Goal: Task Accomplishment & Management: Manage account settings

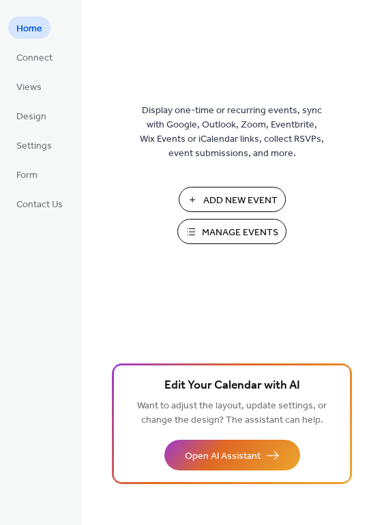
click at [244, 231] on span "Manage Events" at bounding box center [240, 233] width 76 height 14
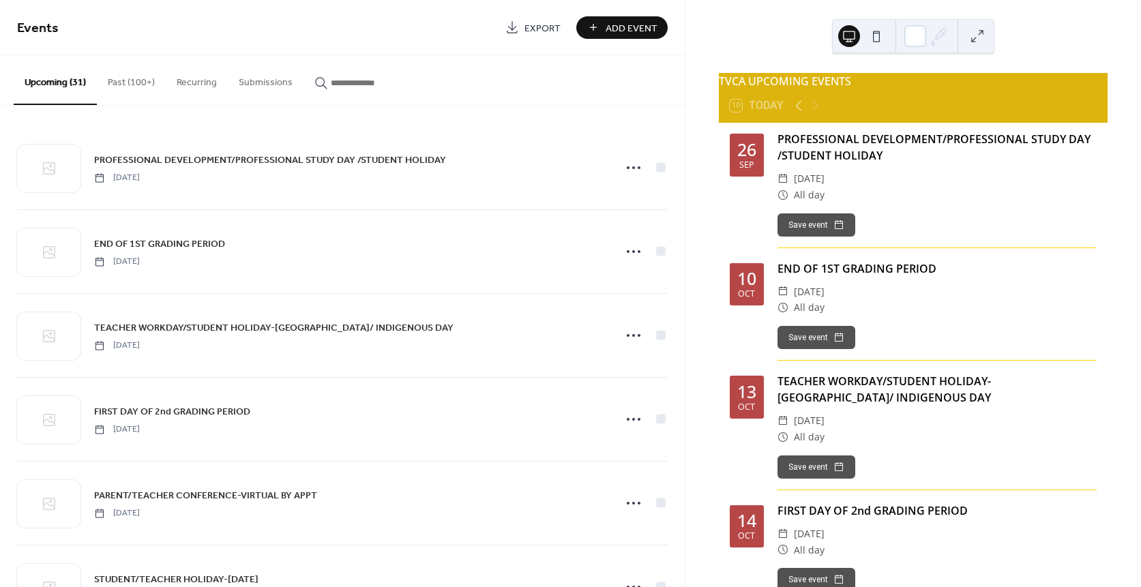
click at [615, 31] on span "Add Event" at bounding box center [632, 28] width 52 height 14
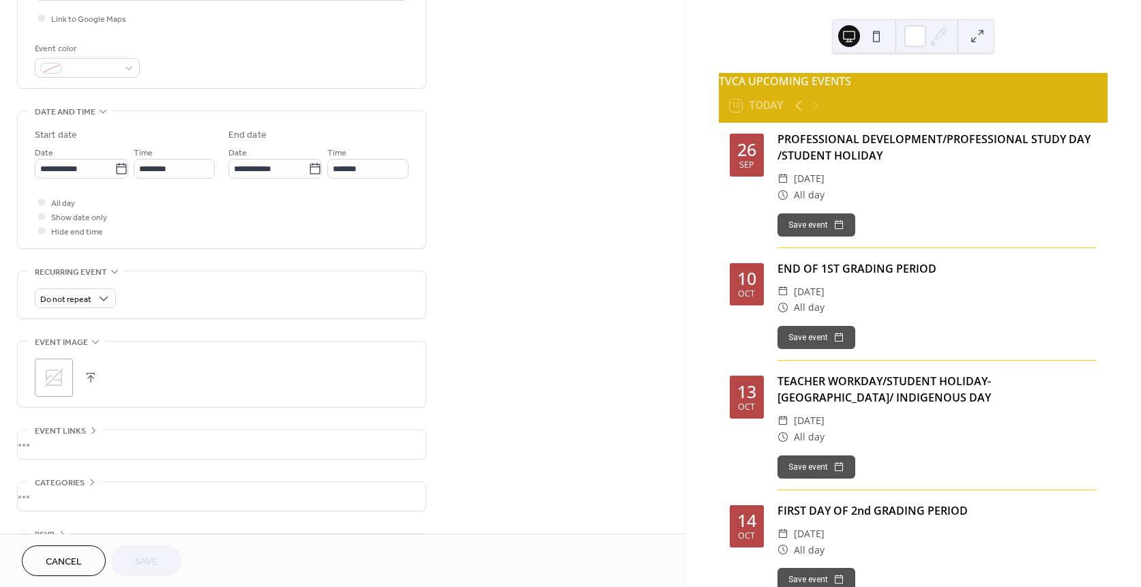
scroll to position [334, 0]
click at [79, 561] on span "Cancel" at bounding box center [64, 562] width 36 height 14
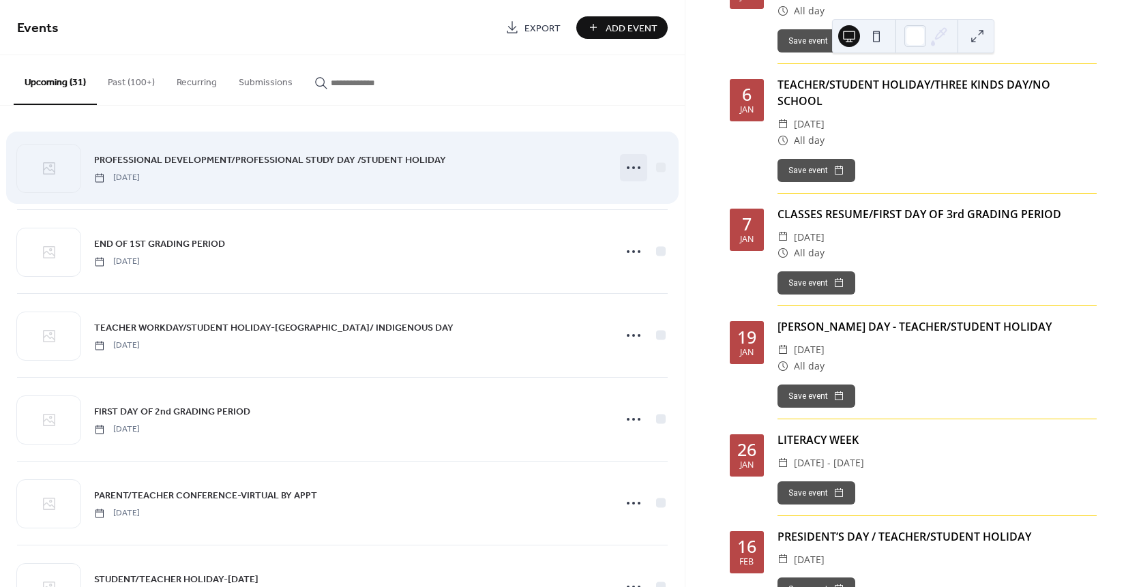
click at [632, 167] on circle at bounding box center [633, 167] width 3 height 3
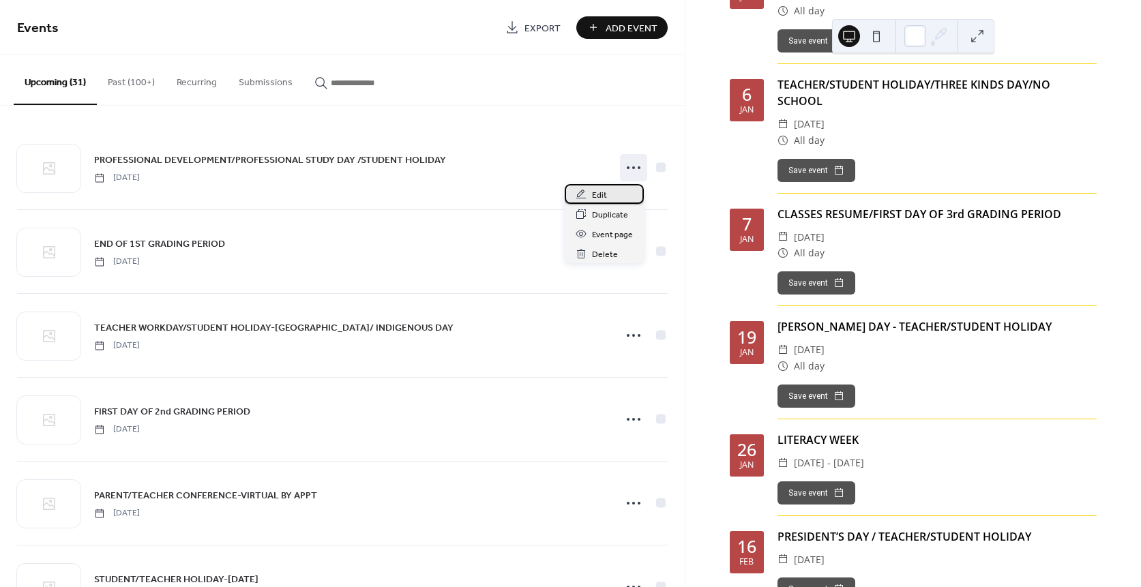
click at [600, 193] on span "Edit" at bounding box center [599, 195] width 15 height 14
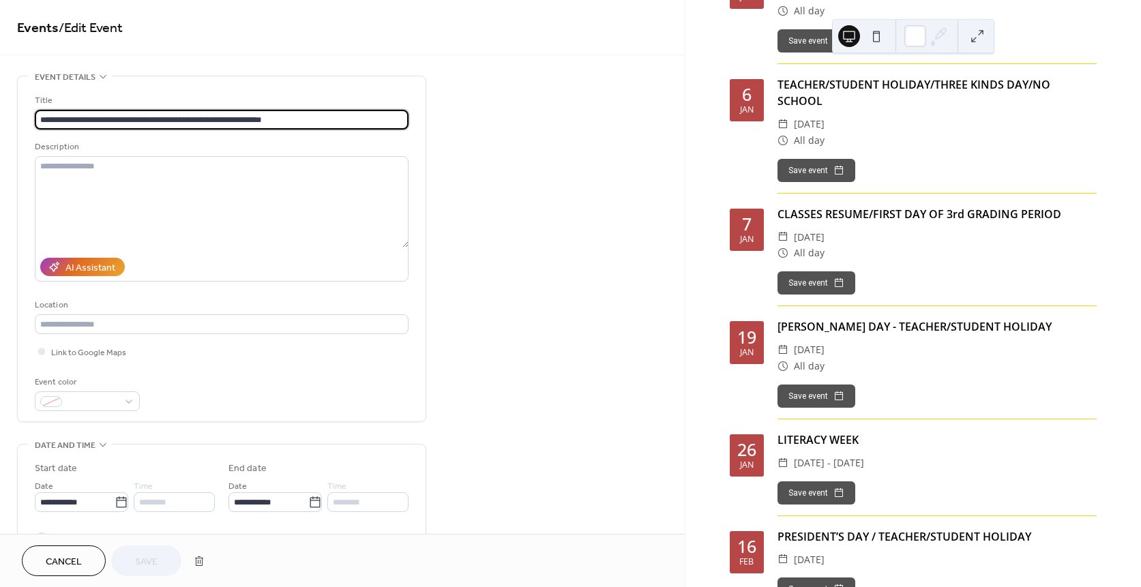
scroll to position [2, 0]
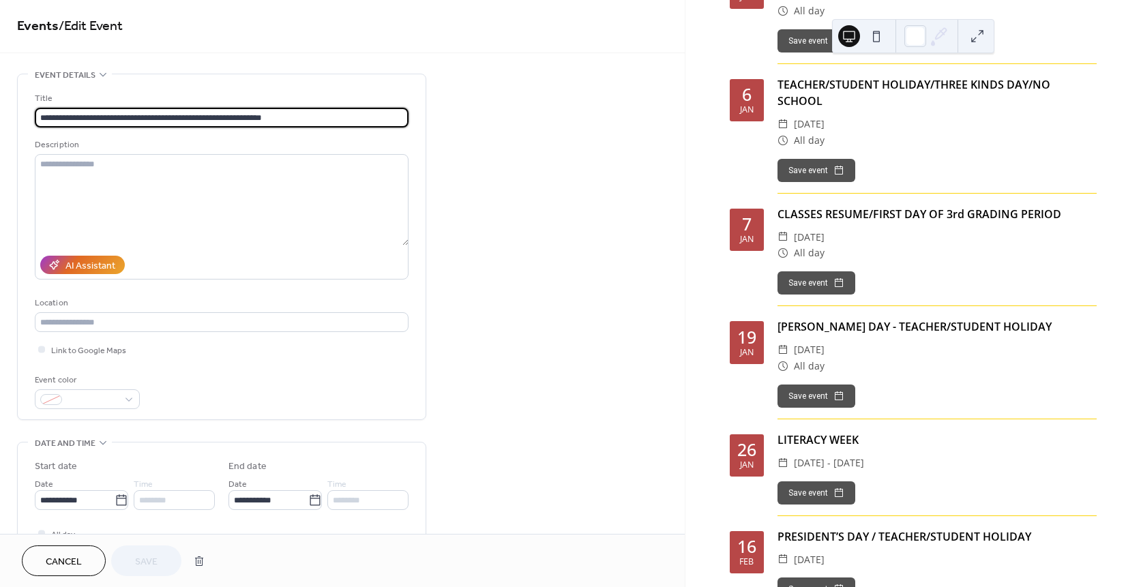
click at [80, 560] on span "Cancel" at bounding box center [64, 562] width 36 height 14
